Goal: Navigation & Orientation: Find specific page/section

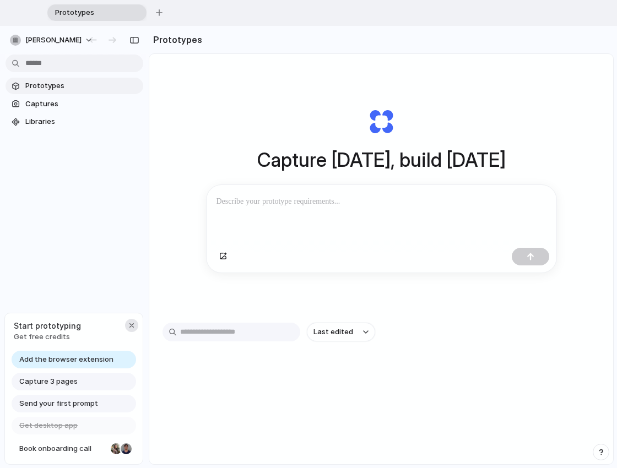
click at [132, 323] on div "button" at bounding box center [131, 325] width 9 height 9
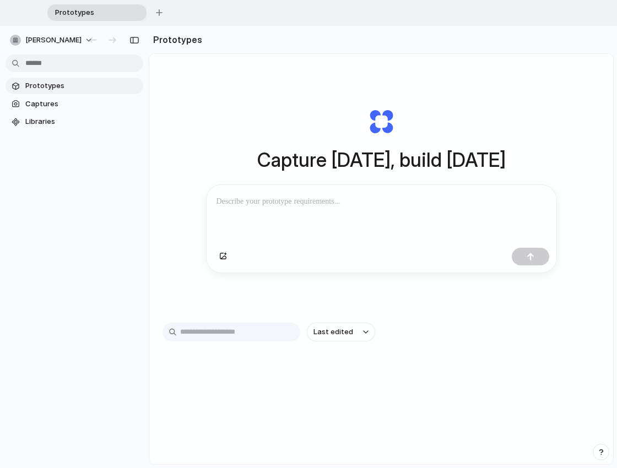
click at [110, 185] on div "Prototypes Captures Libraries" at bounding box center [74, 150] width 149 height 248
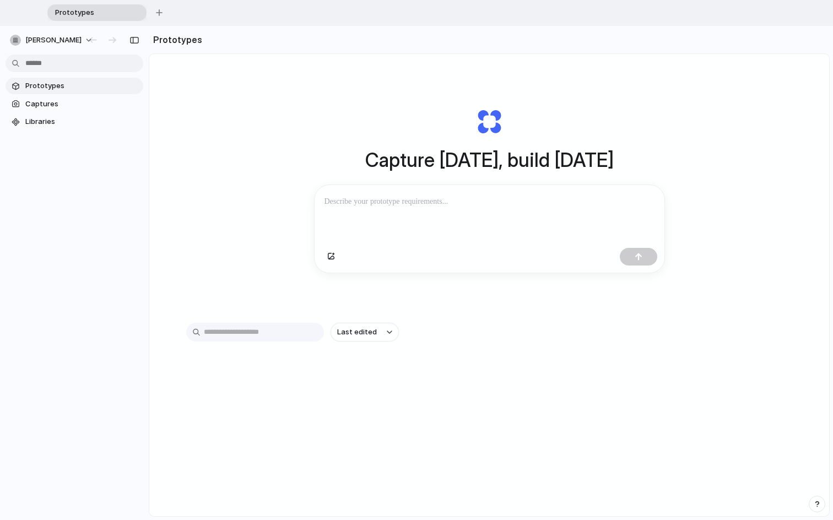
click at [373, 213] on div at bounding box center [490, 214] width 350 height 58
click at [63, 85] on span "Prototypes" at bounding box center [81, 85] width 113 height 11
click at [67, 101] on span "Captures" at bounding box center [81, 104] width 113 height 11
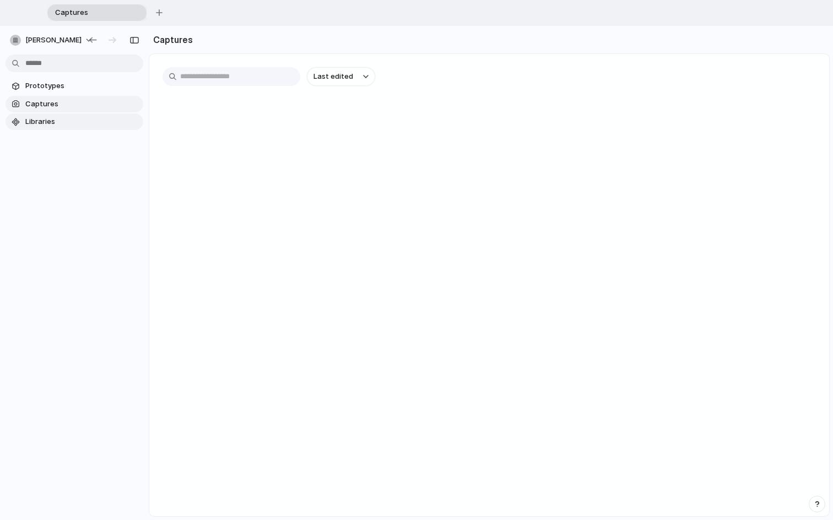
click at [66, 119] on span "Libraries" at bounding box center [81, 121] width 113 height 11
click at [73, 85] on span "Prototypes" at bounding box center [81, 85] width 113 height 11
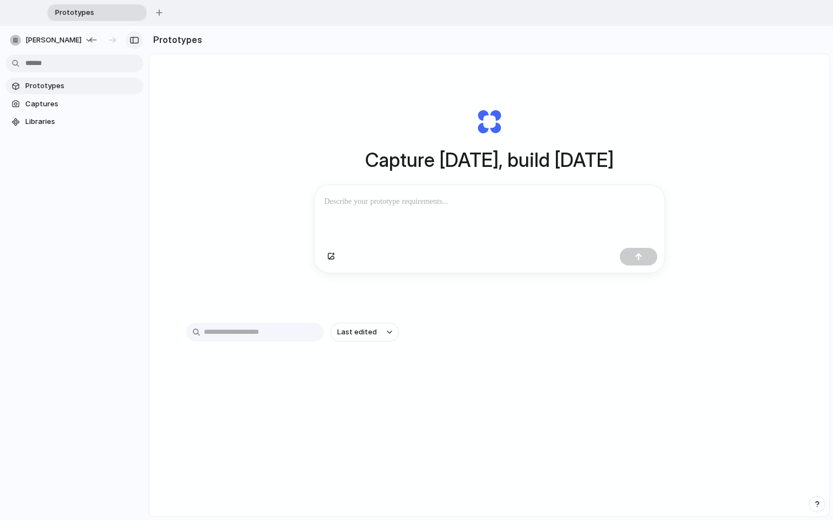
click at [136, 35] on button "button" at bounding box center [135, 40] width 18 height 18
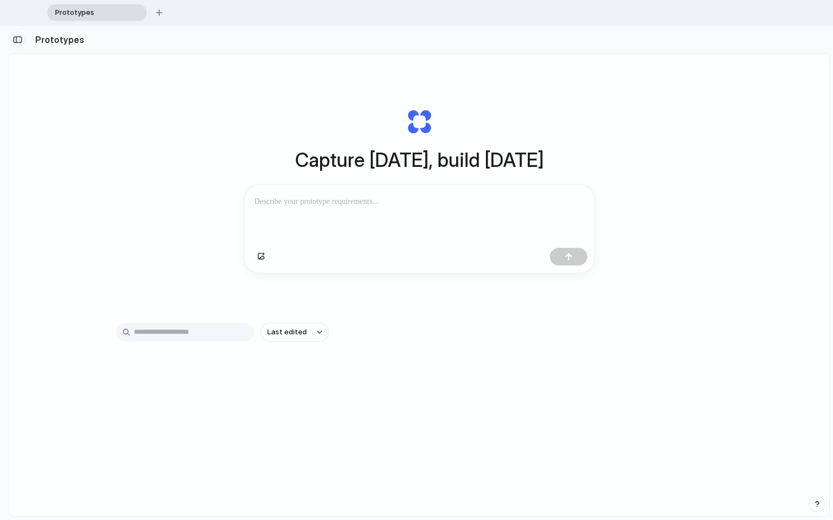
click at [19, 41] on div "button" at bounding box center [18, 40] width 10 height 8
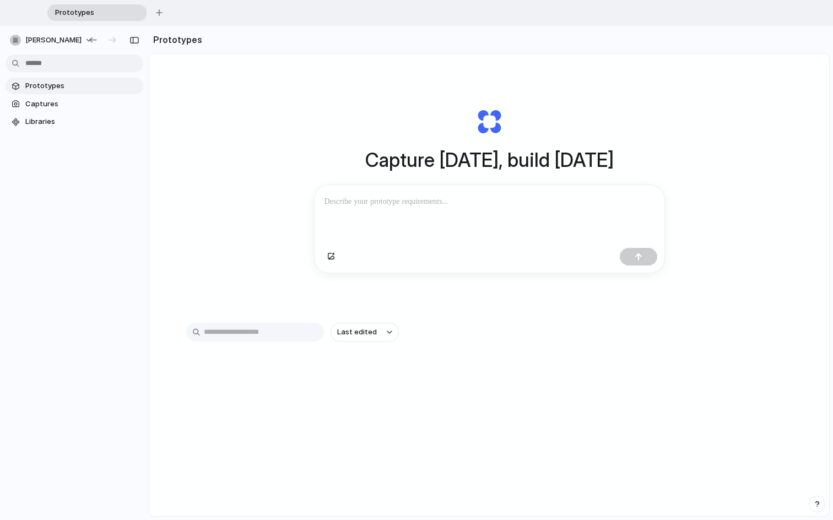
click at [334, 187] on div at bounding box center [490, 214] width 350 height 58
click at [617, 252] on button "button" at bounding box center [638, 257] width 37 height 18
click at [447, 203] on p at bounding box center [490, 201] width 330 height 13
click at [114, 12] on span "Prototypes" at bounding box center [90, 12] width 78 height 11
click at [426, 229] on div at bounding box center [490, 214] width 350 height 58
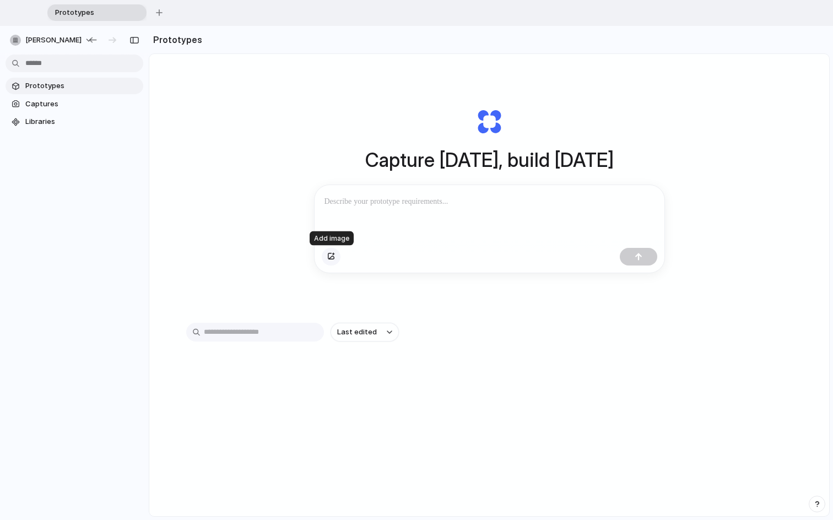
click at [333, 257] on div "button" at bounding box center [331, 256] width 8 height 7
click at [548, 200] on p at bounding box center [490, 201] width 330 height 13
click at [128, 7] on span "Prototypes" at bounding box center [90, 12] width 78 height 11
click at [160, 14] on div "button" at bounding box center [159, 12] width 7 height 7
click at [182, 14] on span "Prototypes" at bounding box center [191, 12] width 78 height 11
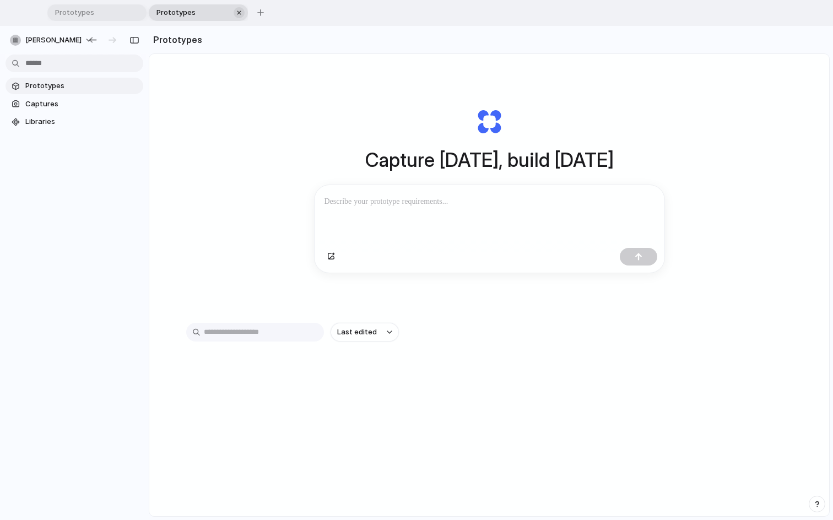
click at [182, 14] on span "Prototypes" at bounding box center [191, 12] width 78 height 11
click at [242, 15] on div "button" at bounding box center [239, 13] width 8 height 8
click at [409, 225] on div at bounding box center [490, 214] width 350 height 58
click at [47, 126] on span "Libraries" at bounding box center [81, 121] width 113 height 11
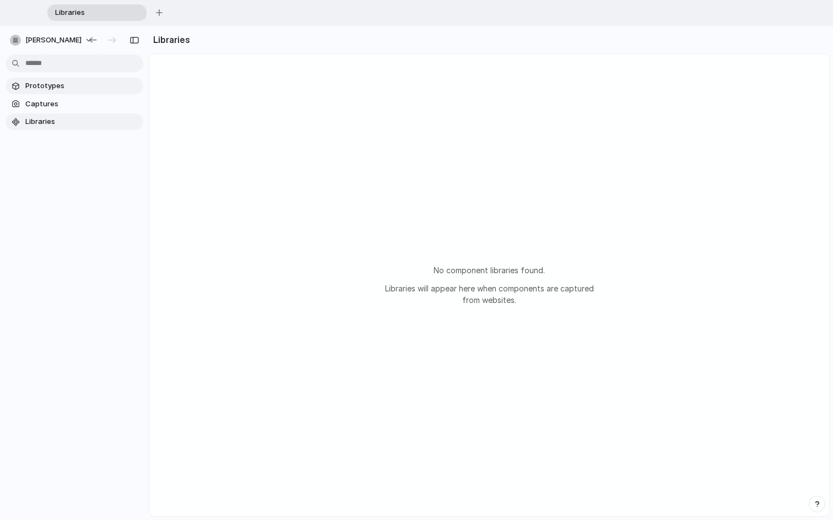
click at [87, 91] on link "Prototypes" at bounding box center [75, 86] width 138 height 17
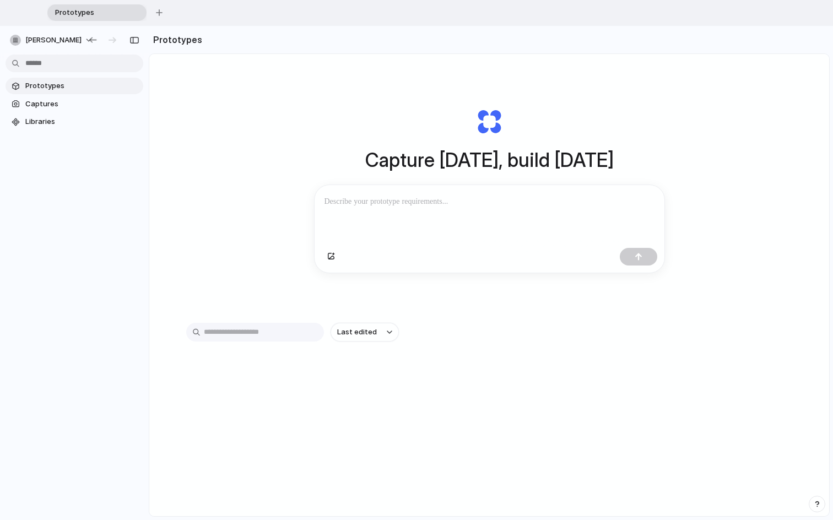
click at [367, 196] on p at bounding box center [490, 201] width 330 height 13
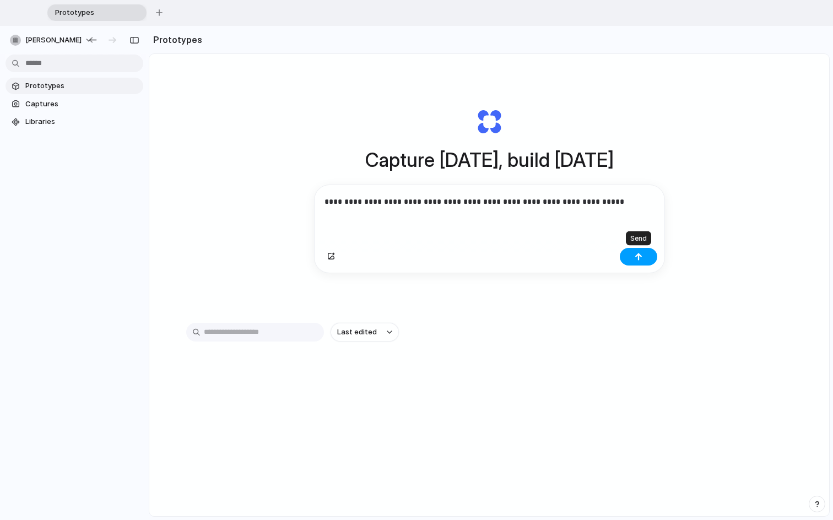
click at [617, 259] on button "button" at bounding box center [638, 257] width 37 height 18
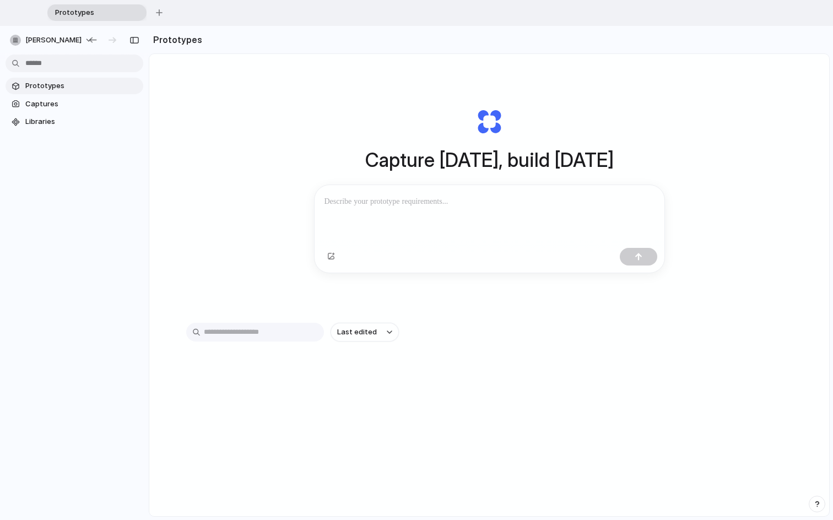
click at [105, 80] on span "Prototypes" at bounding box center [81, 85] width 113 height 11
click at [103, 98] on link "Captures" at bounding box center [75, 104] width 138 height 17
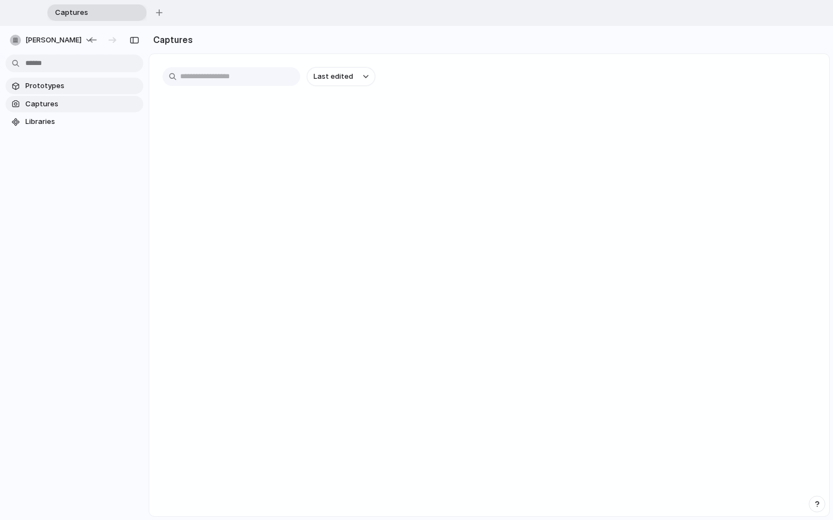
click at [103, 86] on span "Prototypes" at bounding box center [81, 85] width 113 height 11
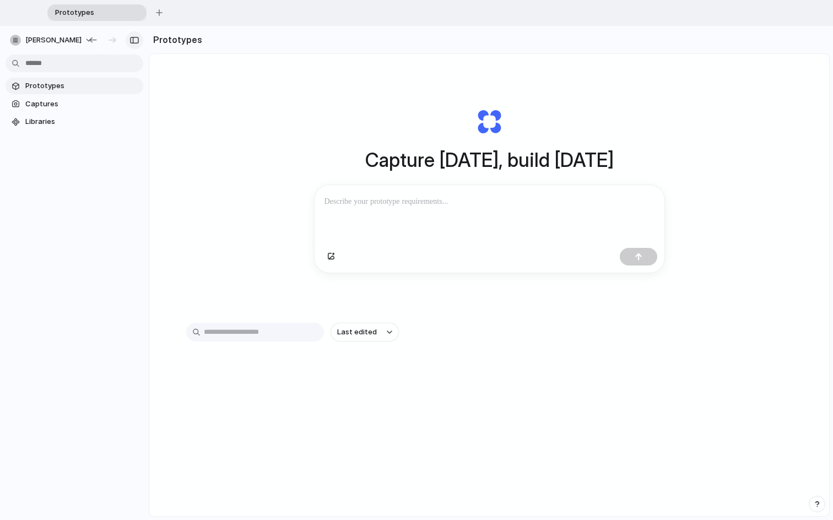
click at [129, 41] on button "button" at bounding box center [135, 40] width 18 height 18
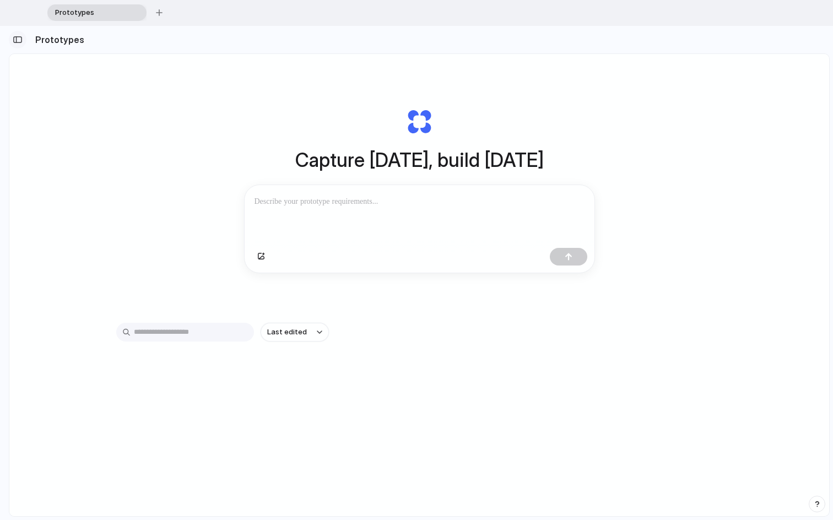
click at [18, 41] on div "button" at bounding box center [18, 40] width 10 height 8
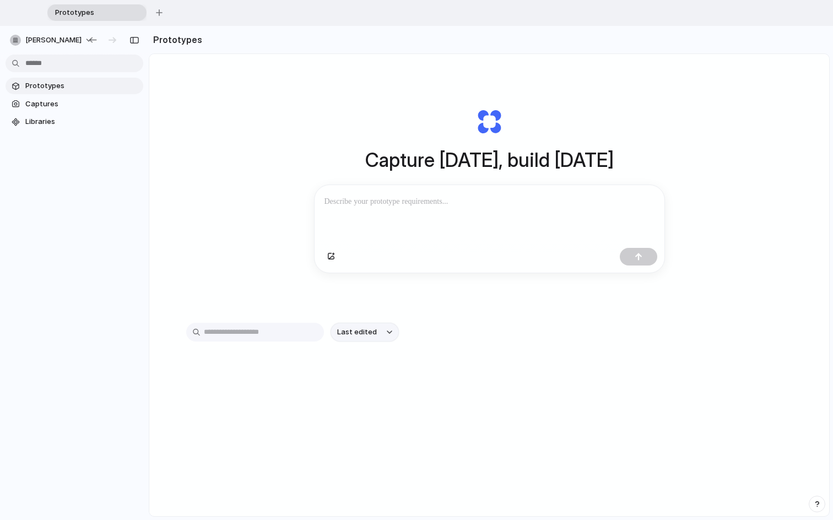
click at [360, 341] on button "Last edited" at bounding box center [365, 332] width 68 height 19
click at [273, 334] on div "Last edited Last created Alphabetical" at bounding box center [416, 260] width 833 height 520
click at [94, 101] on span "Captures" at bounding box center [81, 104] width 113 height 11
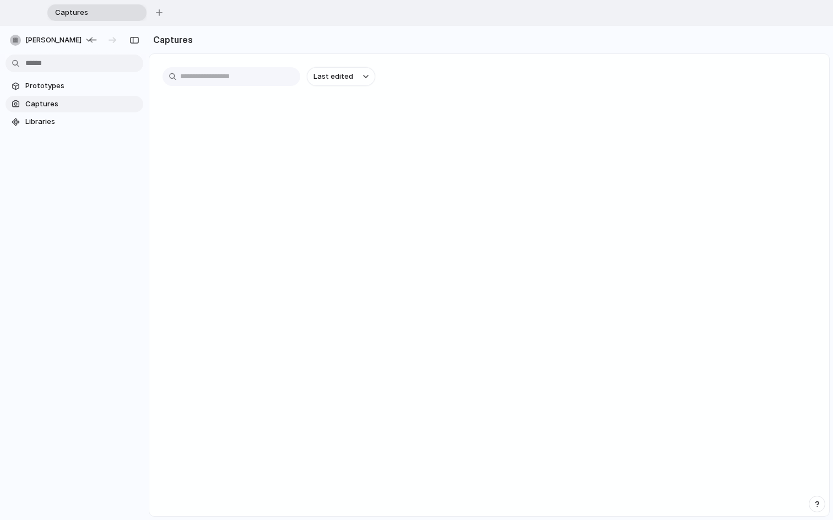
click at [86, 132] on div "Prototypes Captures Libraries" at bounding box center [74, 150] width 149 height 248
click at [75, 85] on span "Prototypes" at bounding box center [81, 85] width 113 height 11
